Goal: Information Seeking & Learning: Learn about a topic

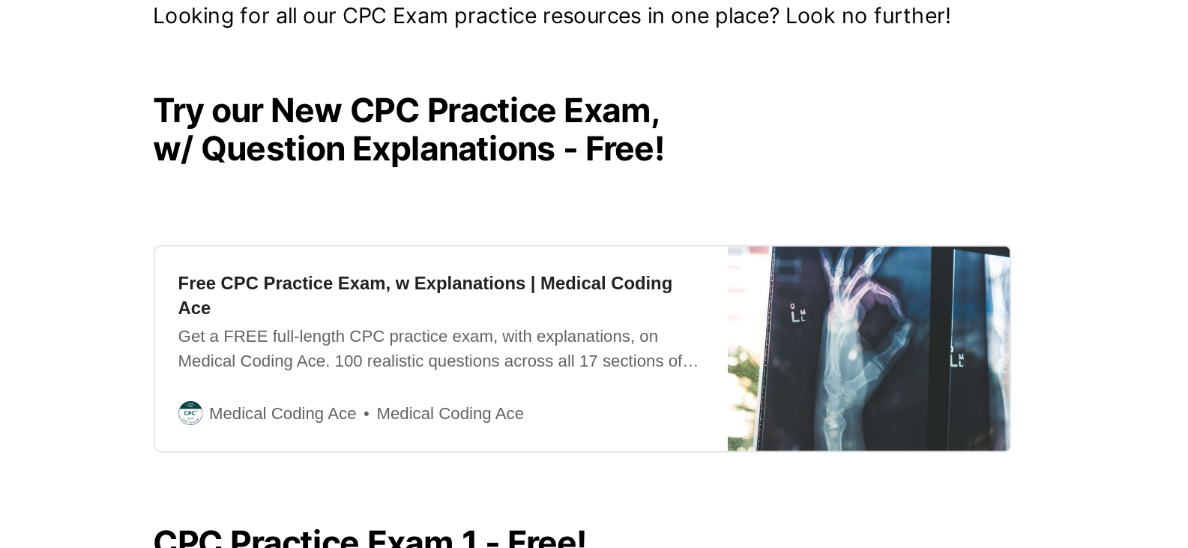
scroll to position [300, 0]
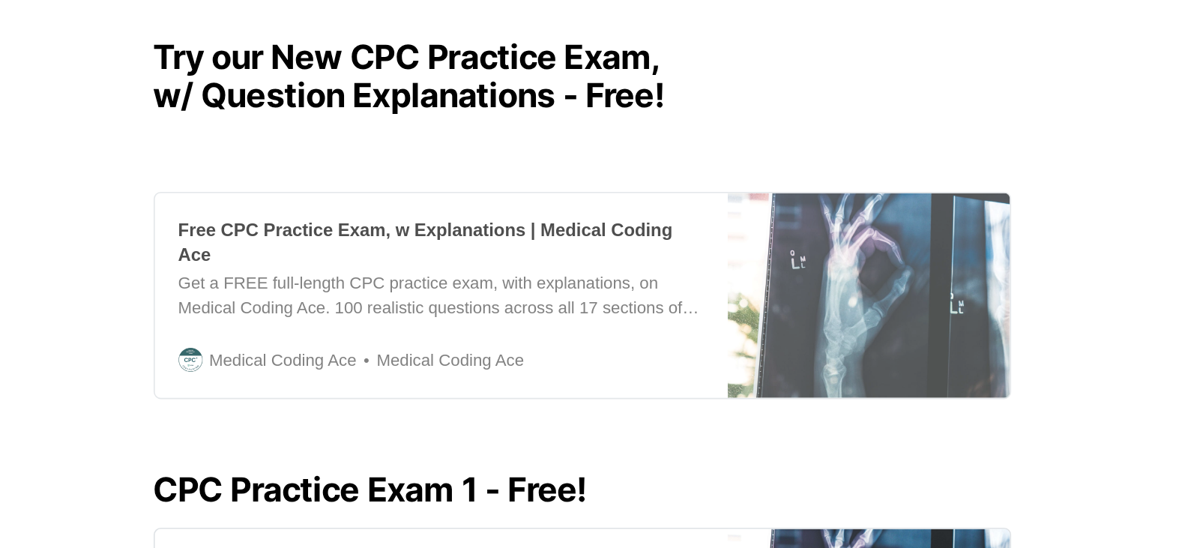
click at [594, 262] on div "Free CPC Practice Exam, w Explanations | Medical Coding Ace" at bounding box center [505, 265] width 330 height 31
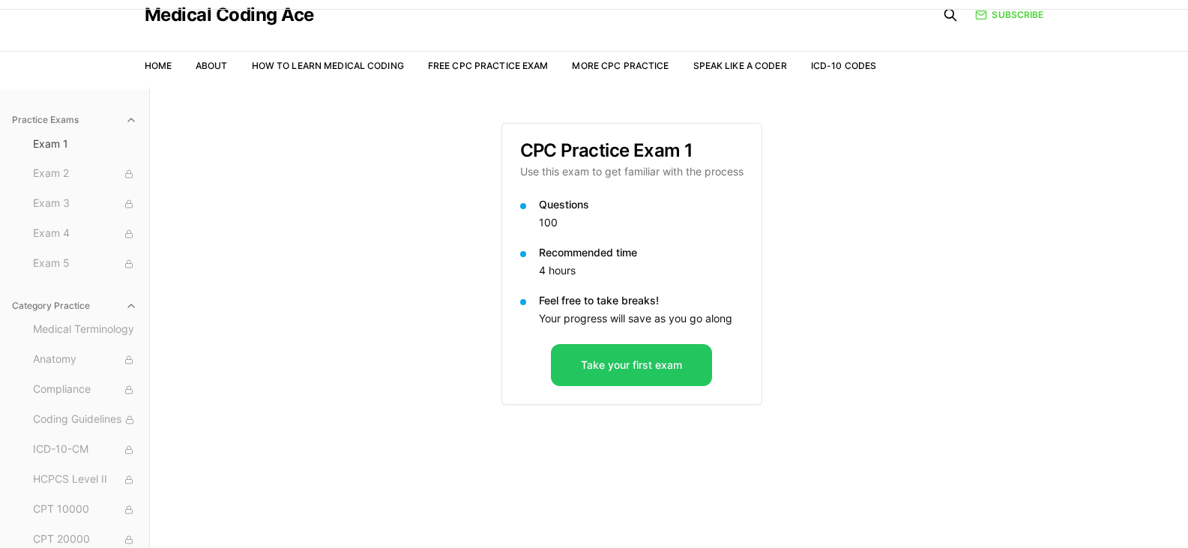
scroll to position [52, 0]
click at [600, 360] on button "Take your first exam" at bounding box center [631, 364] width 161 height 42
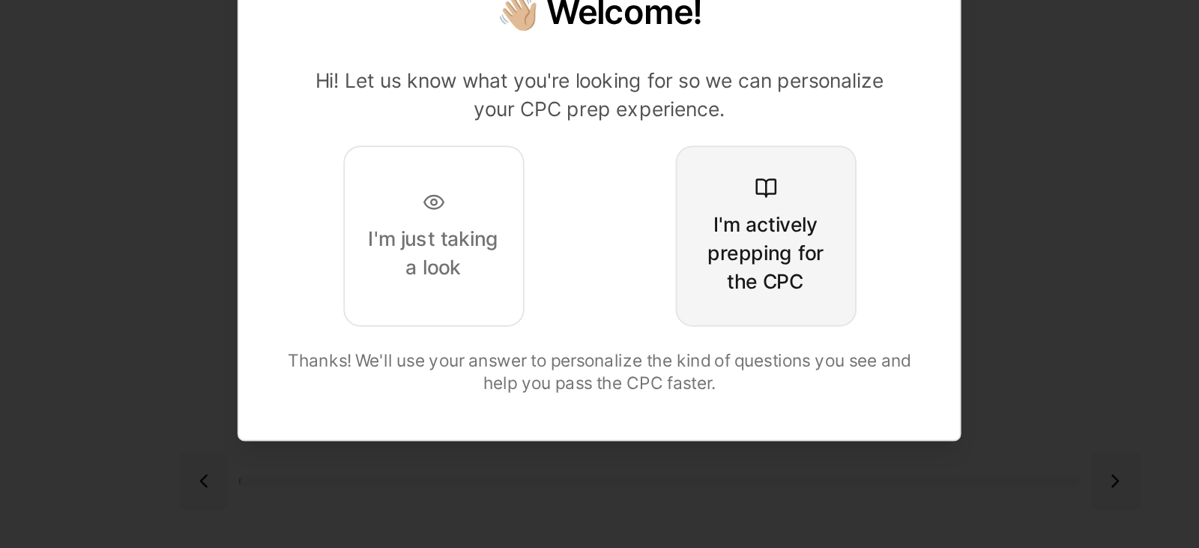
click at [685, 275] on button "I'm actively prepping for the CPC" at bounding box center [688, 295] width 96 height 96
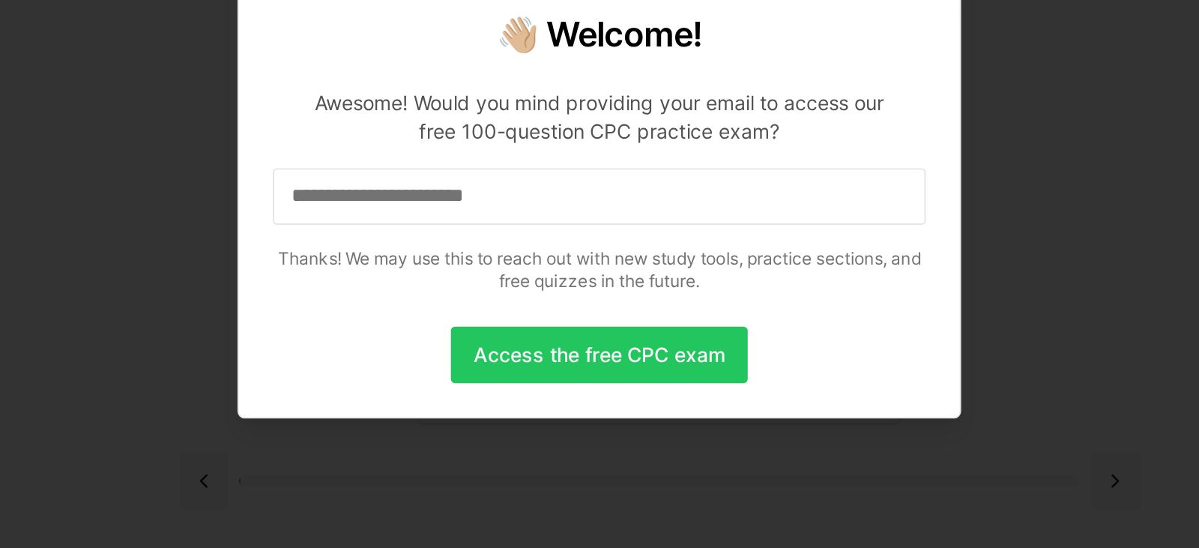
click at [682, 275] on input at bounding box center [599, 274] width 346 height 30
click at [701, 312] on p "Thanks! We may use this to reach out with new study tools, practice sections, a…" at bounding box center [599, 313] width 346 height 24
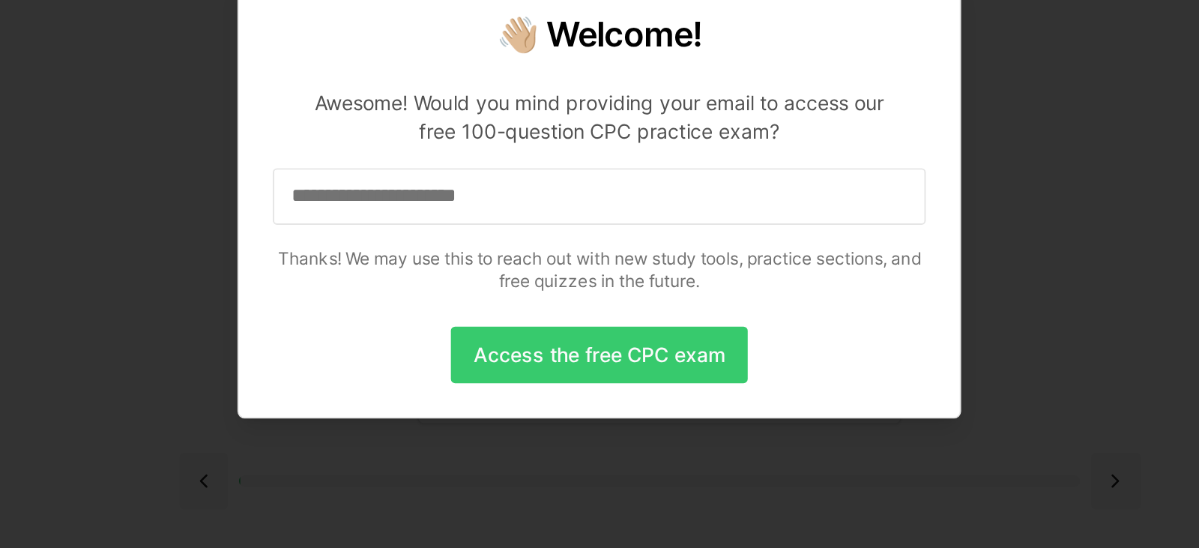
click at [629, 356] on button "Access the free CPC exam" at bounding box center [599, 357] width 157 height 30
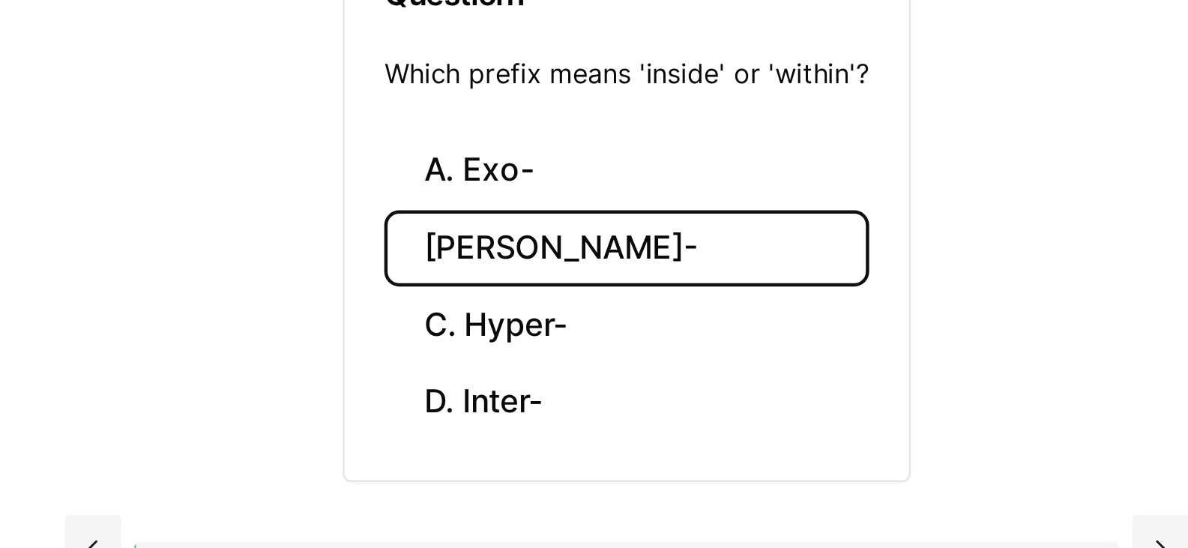
click at [662, 298] on button "[PERSON_NAME]-" at bounding box center [632, 288] width 220 height 35
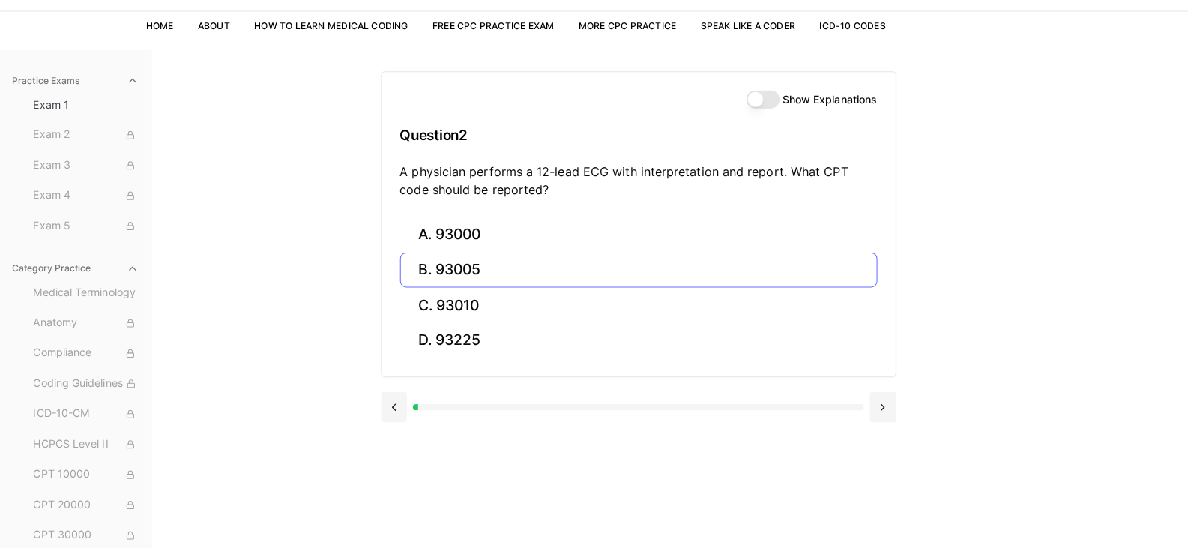
scroll to position [85, 0]
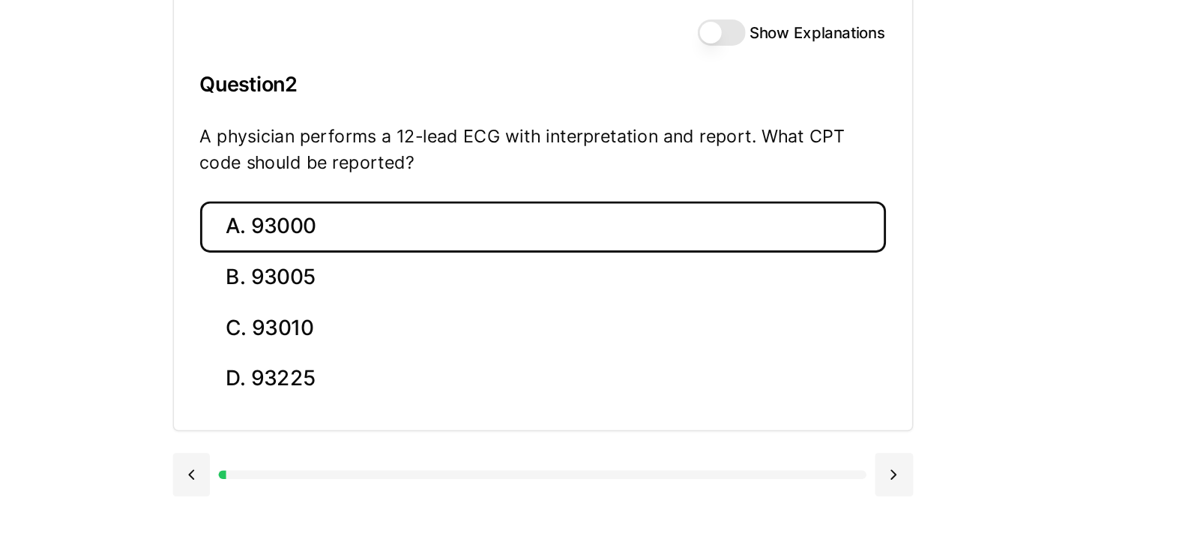
click at [749, 240] on button "A. 93000" at bounding box center [632, 237] width 472 height 35
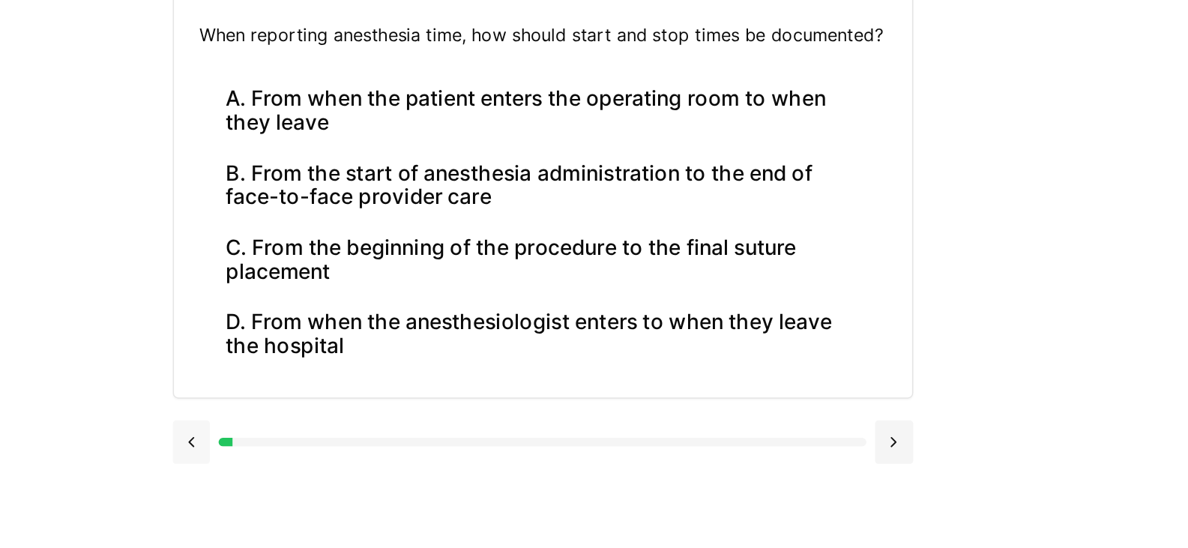
click at [388, 455] on button at bounding box center [390, 456] width 26 height 30
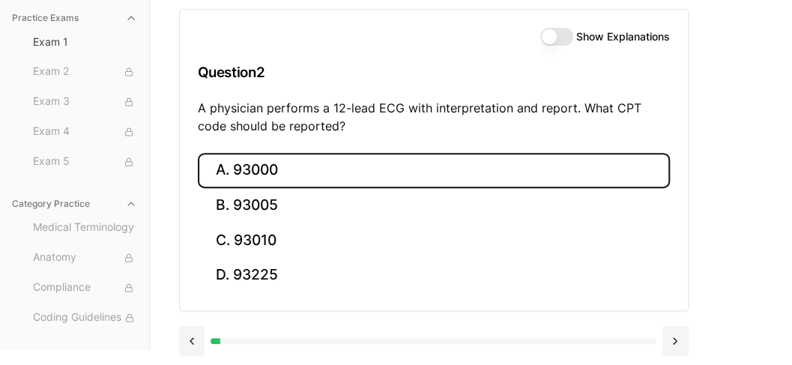
scroll to position [153, 0]
click at [553, 29] on button "Show Explanations" at bounding box center [556, 37] width 33 height 18
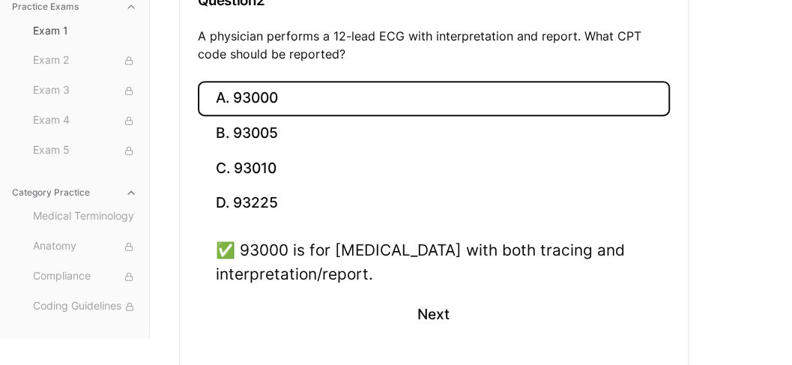
scroll to position [226, 0]
click at [415, 304] on button "Next" at bounding box center [433, 314] width 68 height 40
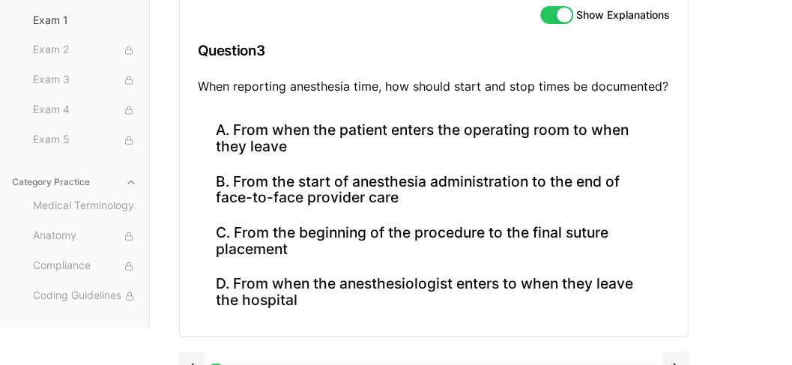
scroll to position [174, 0]
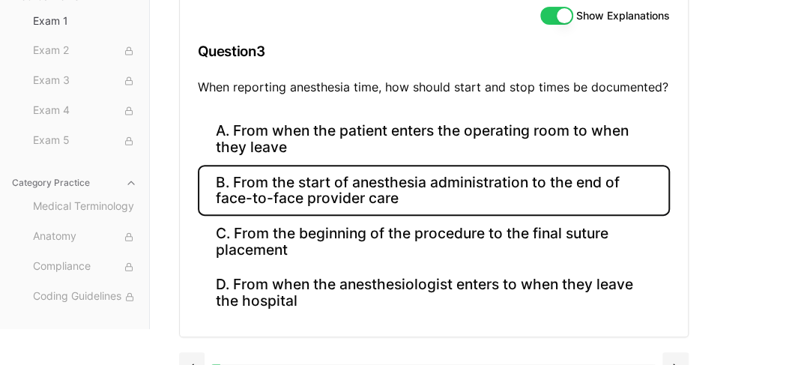
click at [325, 209] on button "B. From the start of anesthesia administration to the end of face-to-face provi…" at bounding box center [434, 190] width 472 height 51
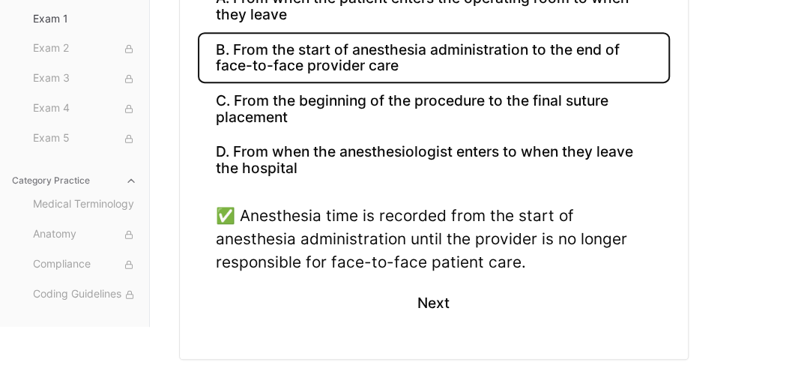
scroll to position [355, 0]
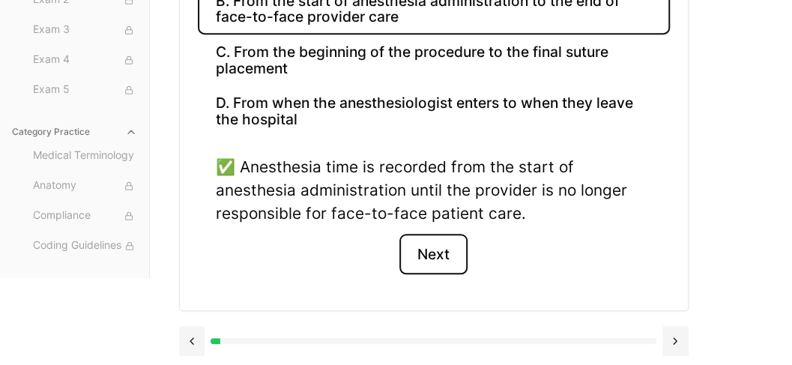
click at [426, 249] on button "Next" at bounding box center [433, 254] width 68 height 40
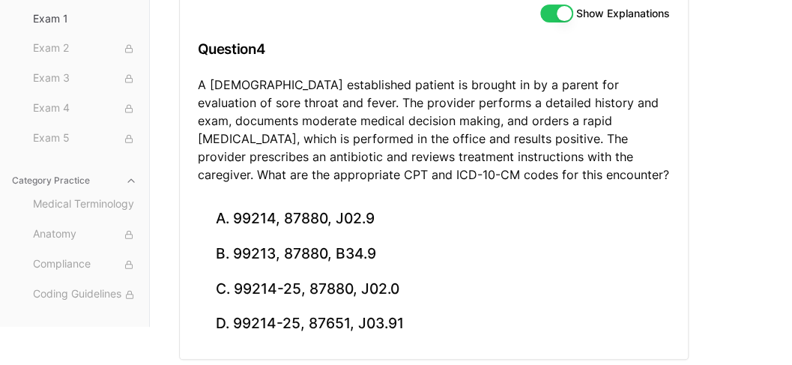
scroll to position [177, 0]
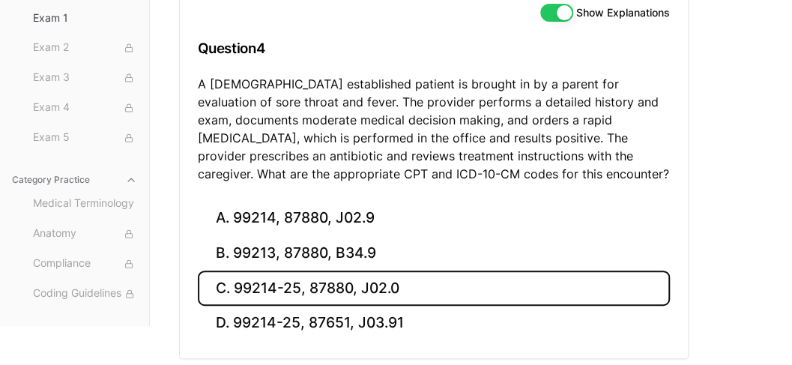
click at [410, 291] on button "C. 99214-25, 87880, J02.0" at bounding box center [434, 288] width 472 height 35
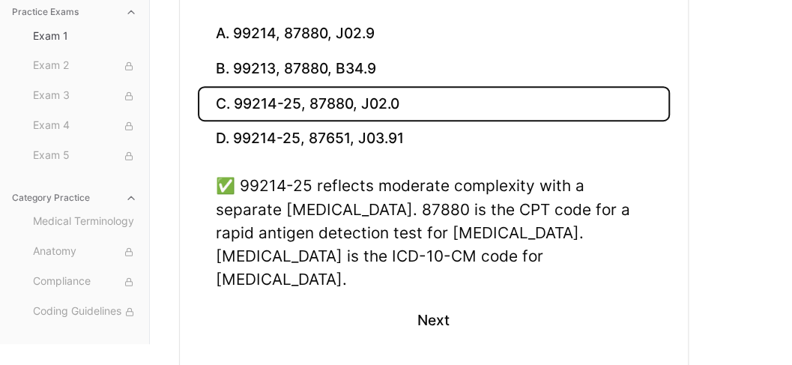
scroll to position [366, 0]
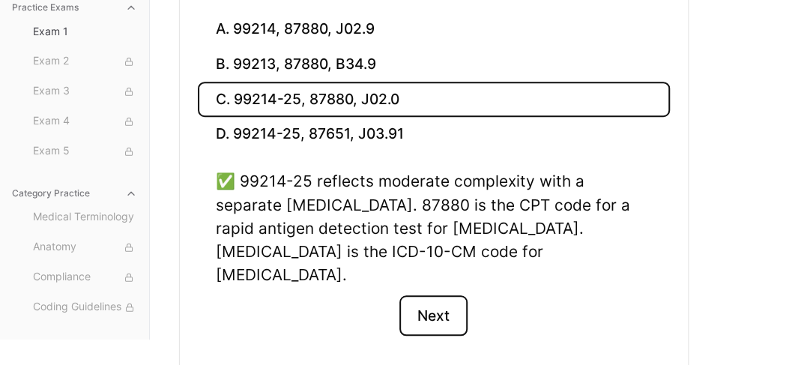
click at [435, 296] on button "Next" at bounding box center [433, 315] width 68 height 40
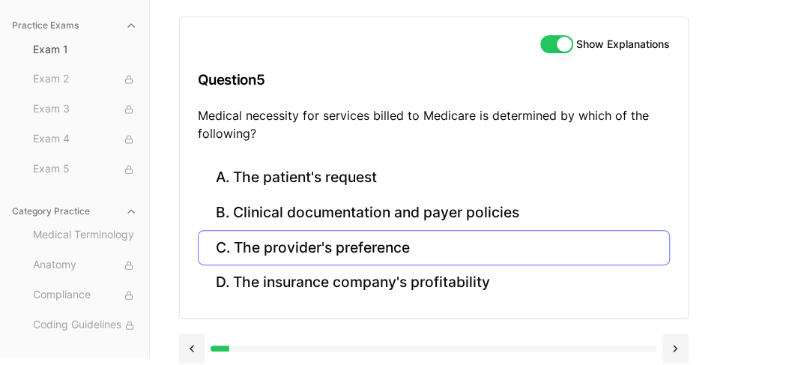
scroll to position [153, 0]
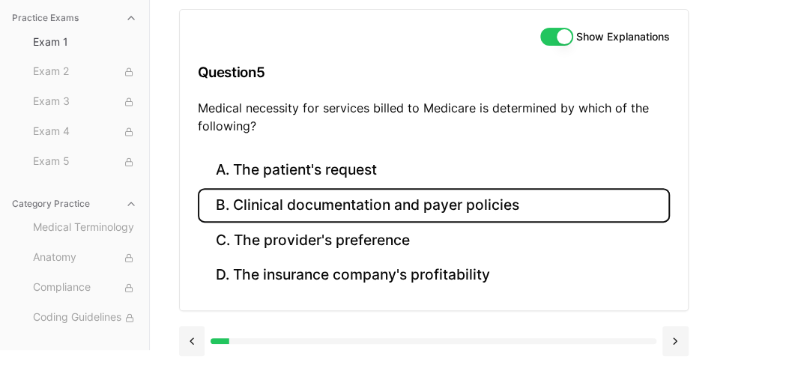
click at [399, 202] on button "B. Clinical documentation and payer policies" at bounding box center [434, 205] width 472 height 35
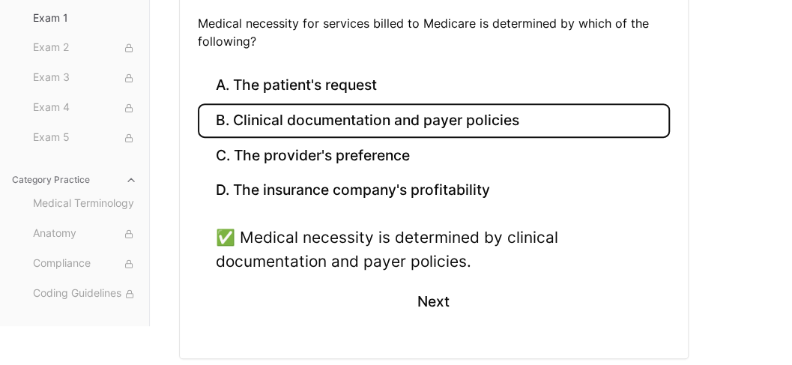
scroll to position [238, 0]
click at [435, 301] on button "Next" at bounding box center [433, 301] width 68 height 40
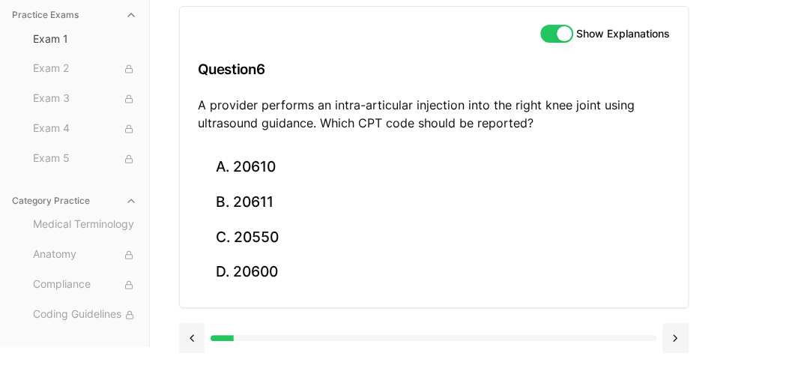
scroll to position [153, 0]
